Goal: Information Seeking & Learning: Check status

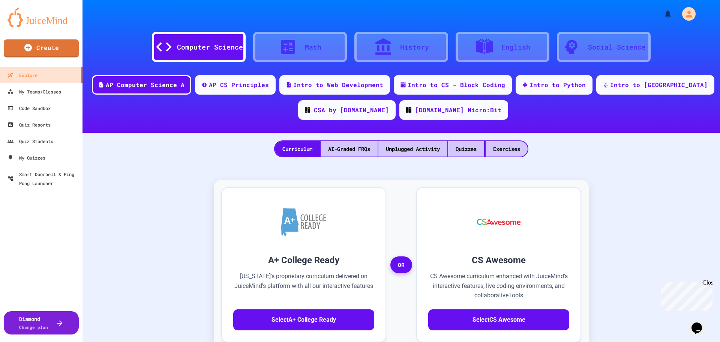
click at [639, 177] on div "A+ College Ready Alabama's proprietary curriculum delivered on JuiceMind's plat…" at bounding box center [401, 333] width 622 height 337
click at [475, 151] on div "Quizzes" at bounding box center [466, 148] width 36 height 15
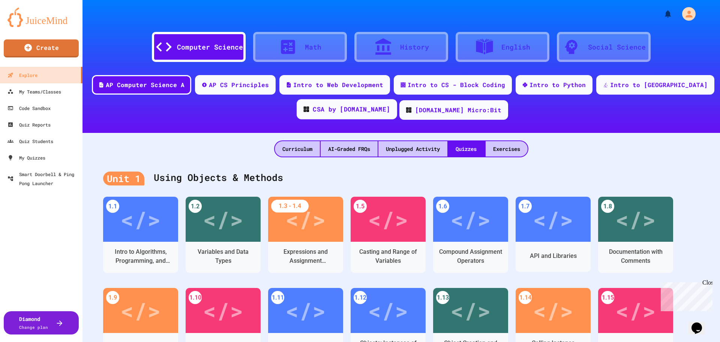
click at [372, 114] on div "CSA by [DOMAIN_NAME]" at bounding box center [351, 109] width 77 height 9
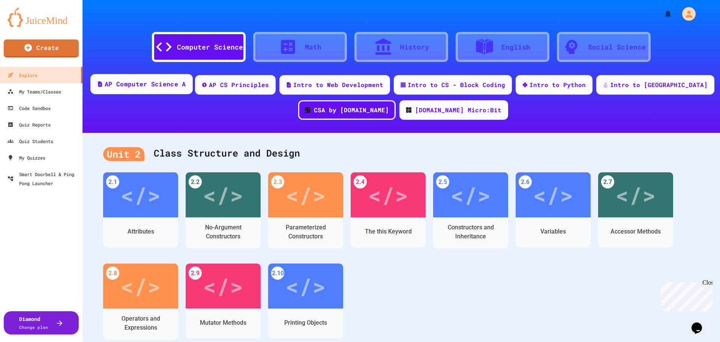
click at [154, 88] on div "AP Computer Science A" at bounding box center [145, 83] width 81 height 9
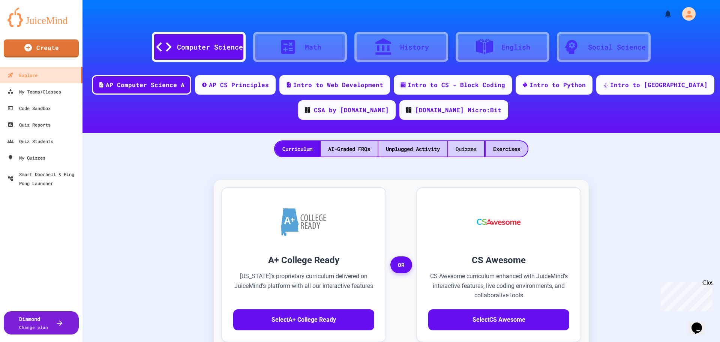
click at [454, 151] on div "Quizzes" at bounding box center [466, 148] width 36 height 15
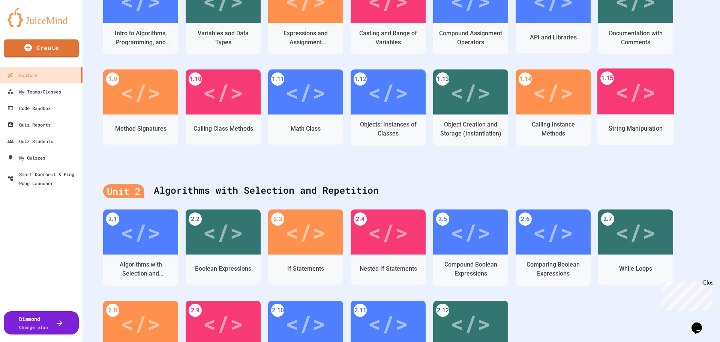
click at [620, 111] on div "</>" at bounding box center [635, 91] width 76 height 46
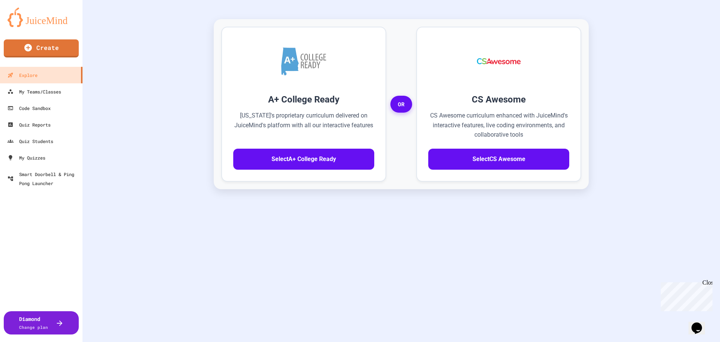
scroll to position [166, 0]
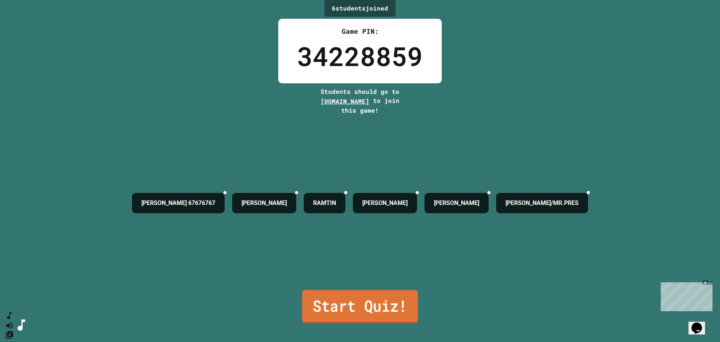
click at [379, 309] on link "Start Quiz!" at bounding box center [360, 305] width 116 height 33
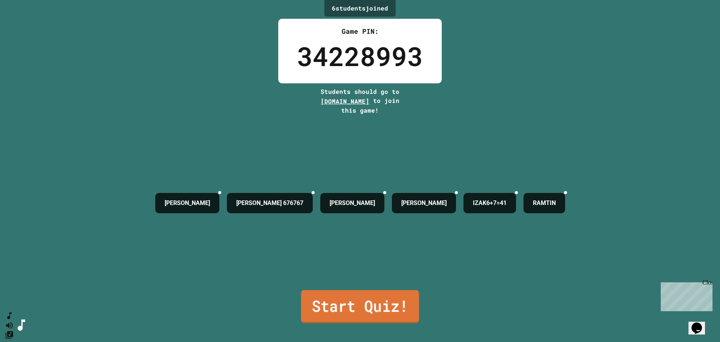
click at [350, 304] on link "Start Quiz!" at bounding box center [360, 306] width 118 height 33
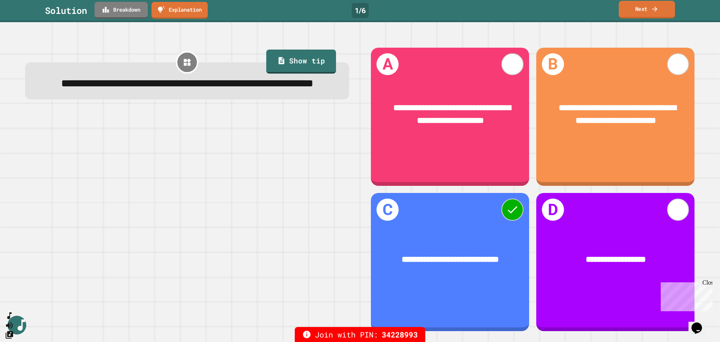
click at [666, 1] on link "Next" at bounding box center [647, 10] width 56 height 18
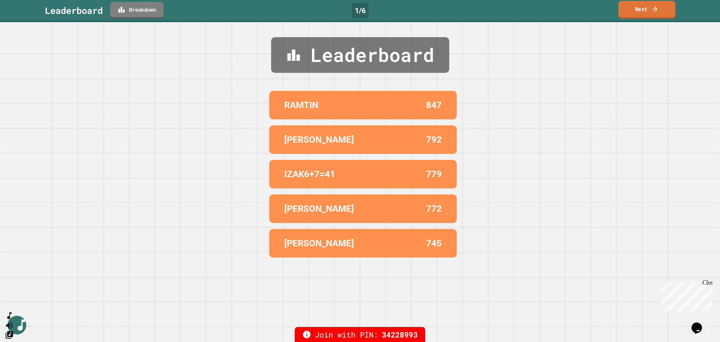
click at [664, 6] on link "Next" at bounding box center [646, 10] width 57 height 18
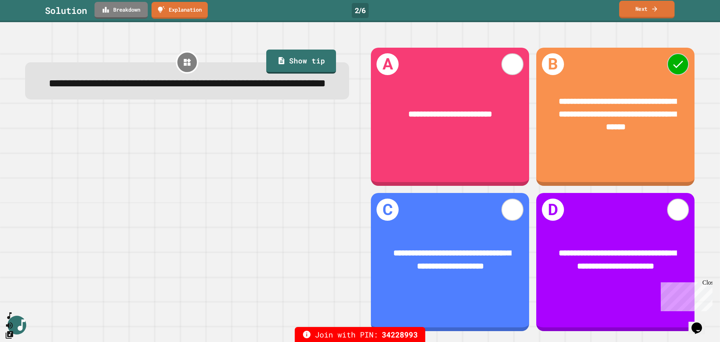
click at [644, 11] on link "Next" at bounding box center [646, 10] width 55 height 18
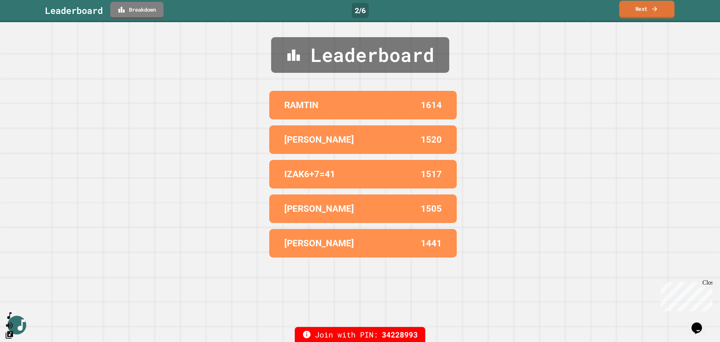
click at [638, 13] on link "Next" at bounding box center [646, 10] width 55 height 18
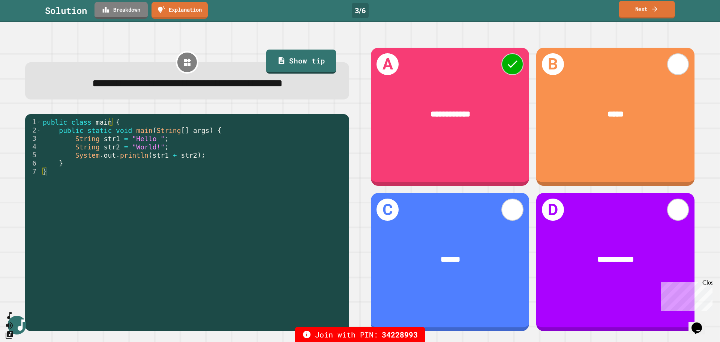
click at [648, 8] on link "Next" at bounding box center [647, 10] width 56 height 18
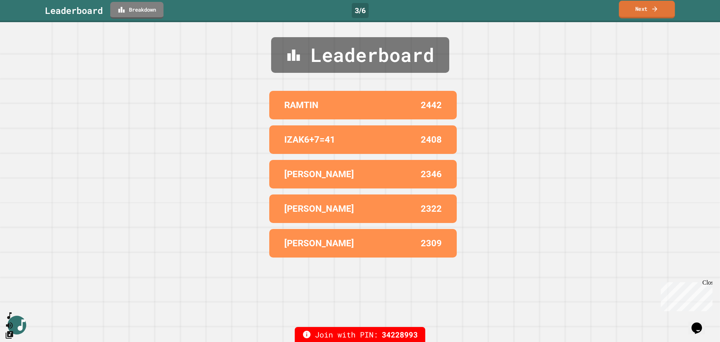
click at [655, 13] on link "Next" at bounding box center [647, 10] width 56 height 18
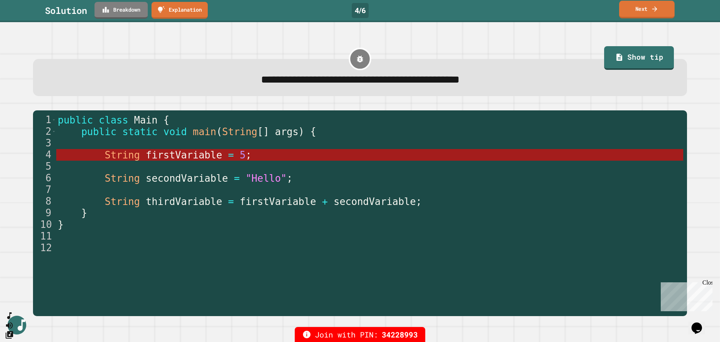
click at [637, 11] on link "Next" at bounding box center [646, 10] width 55 height 18
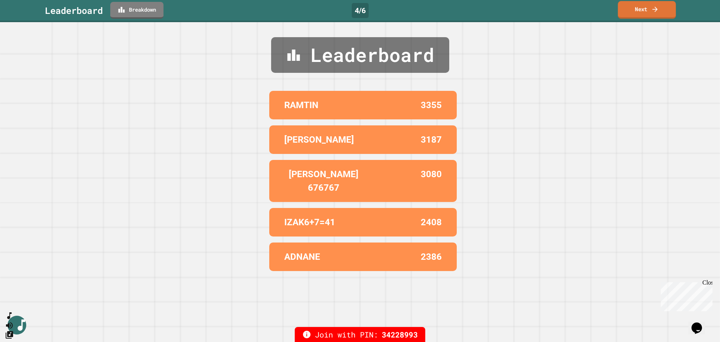
click at [649, 10] on link "Next" at bounding box center [647, 10] width 58 height 18
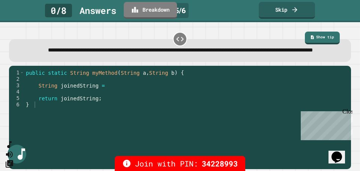
type textarea "**********"
drag, startPoint x: 610, startPoint y: 1, endPoint x: 236, endPoint y: 82, distance: 382.5
click at [236, 82] on div "public static String myMethod ( String a , String b ) { String joinedString = r…" at bounding box center [185, 113] width 323 height 89
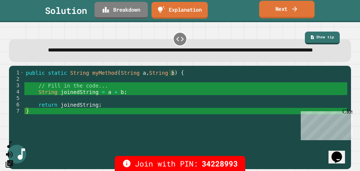
click at [282, 13] on link "Next" at bounding box center [286, 10] width 55 height 18
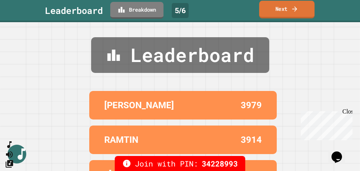
click at [291, 9] on link "Next" at bounding box center [286, 10] width 55 height 18
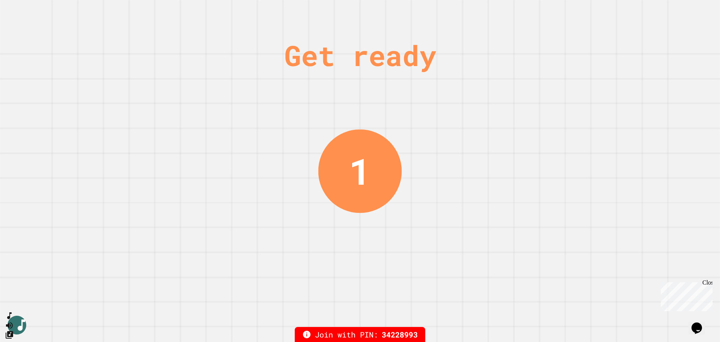
click at [646, 47] on div "Get ready 1" at bounding box center [360, 171] width 720 height 342
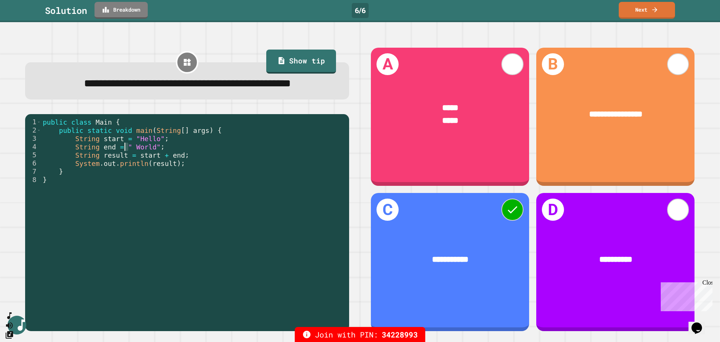
drag, startPoint x: 129, startPoint y: 167, endPoint x: 123, endPoint y: 167, distance: 5.6
click at [123, 167] on div "public class Main { public static void main ( String [ ] args ) { String start …" at bounding box center [193, 213] width 304 height 190
click at [182, 219] on div "public class Main { public static void main ( String [ ] args ) { String start …" at bounding box center [193, 213] width 304 height 190
type textarea "*"
click at [629, 10] on link "Next" at bounding box center [646, 10] width 57 height 18
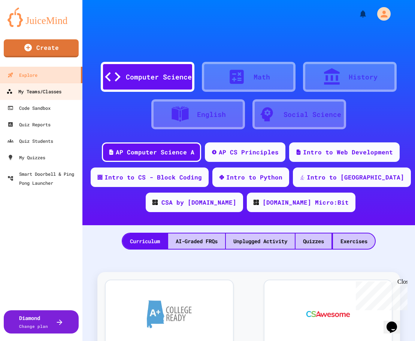
click at [55, 87] on div "My Teams/Classes" at bounding box center [33, 91] width 55 height 9
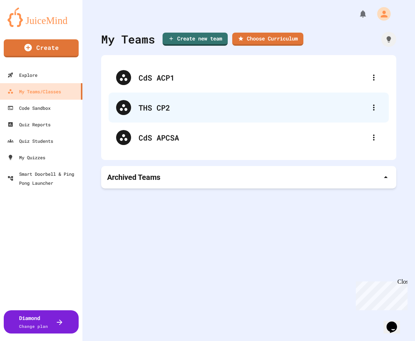
click at [150, 108] on div "THS CP2" at bounding box center [253, 107] width 228 height 11
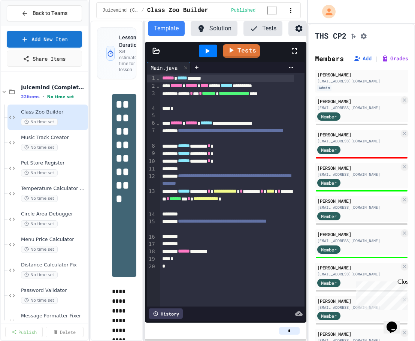
click at [306, 185] on div "**********" at bounding box center [207, 170] width 415 height 341
click at [359, 59] on button "Grades" at bounding box center [395, 58] width 27 height 7
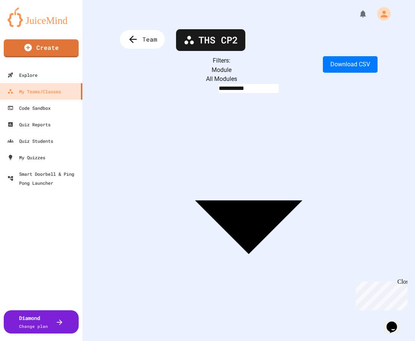
click at [280, 73] on body "**********" at bounding box center [207, 170] width 415 height 341
click at [190, 341] on div at bounding box center [207, 342] width 415 height 0
click at [192, 73] on body "**********" at bounding box center [207, 170] width 415 height 341
type input "**********"
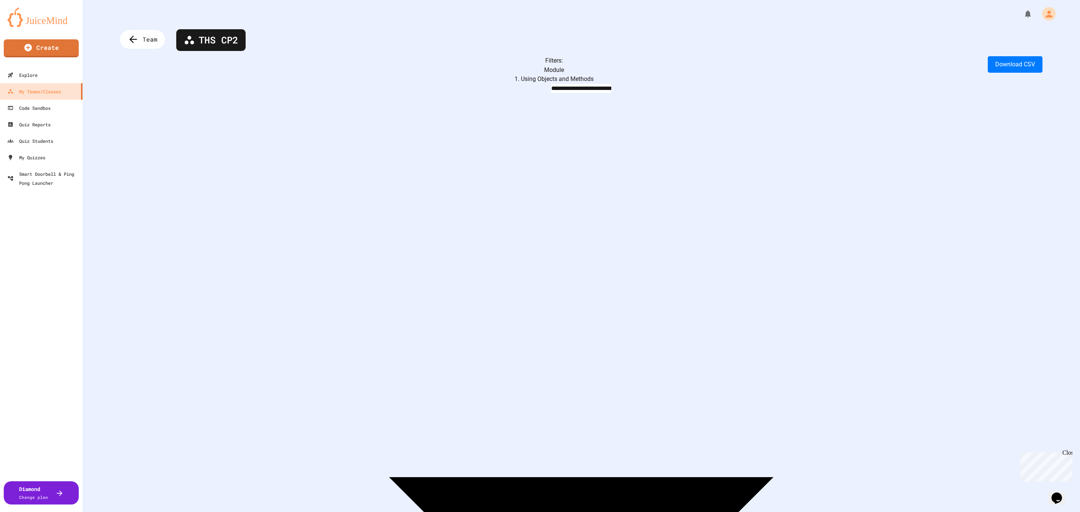
drag, startPoint x: 660, startPoint y: 2, endPoint x: 241, endPoint y: 502, distance: 652.5
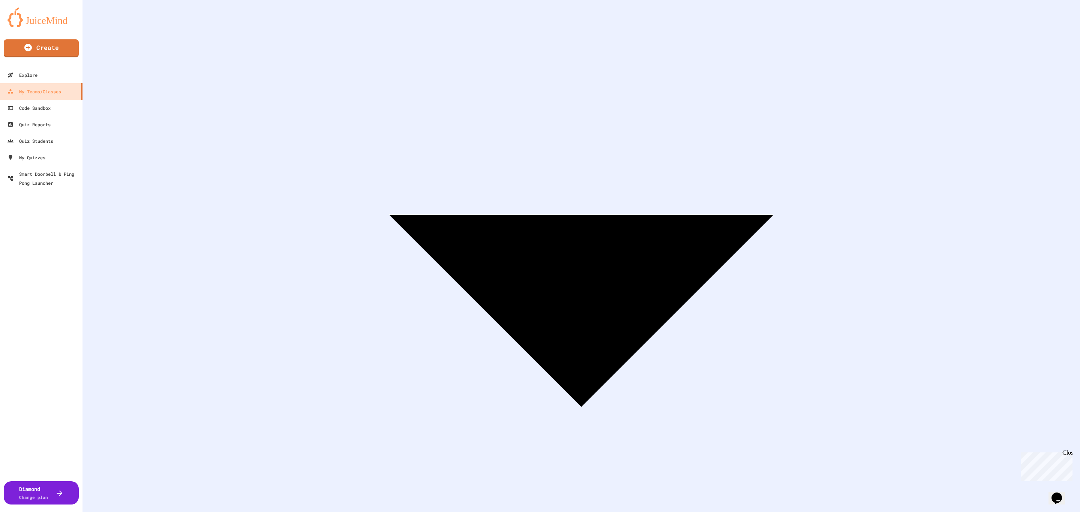
drag, startPoint x: 594, startPoint y: 472, endPoint x: 756, endPoint y: 471, distance: 162.3
click at [359, 263] on div "**********" at bounding box center [580, 256] width 997 height 512
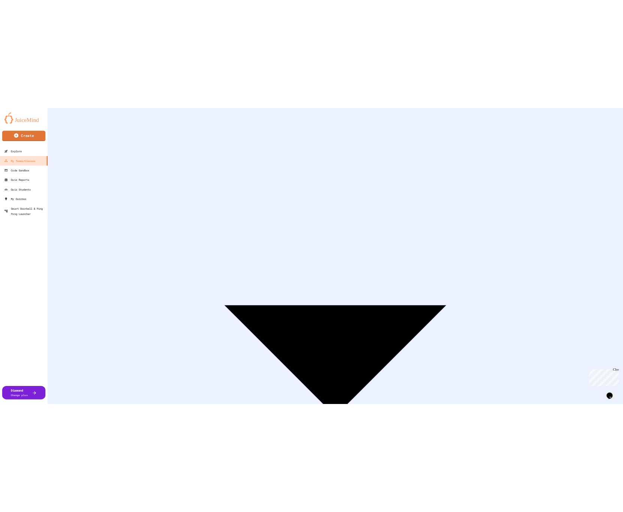
scroll to position [159, 0]
